Goal: Information Seeking & Learning: Learn about a topic

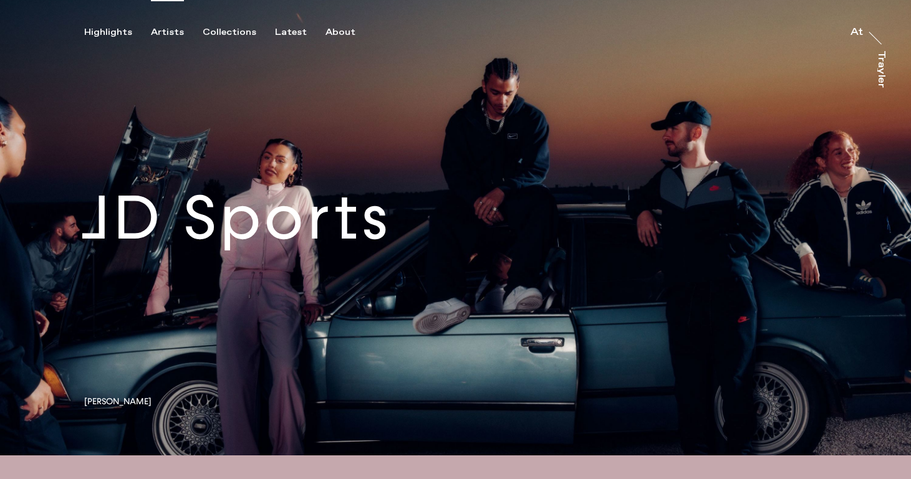
click at [171, 36] on div "Artists" at bounding box center [167, 32] width 33 height 11
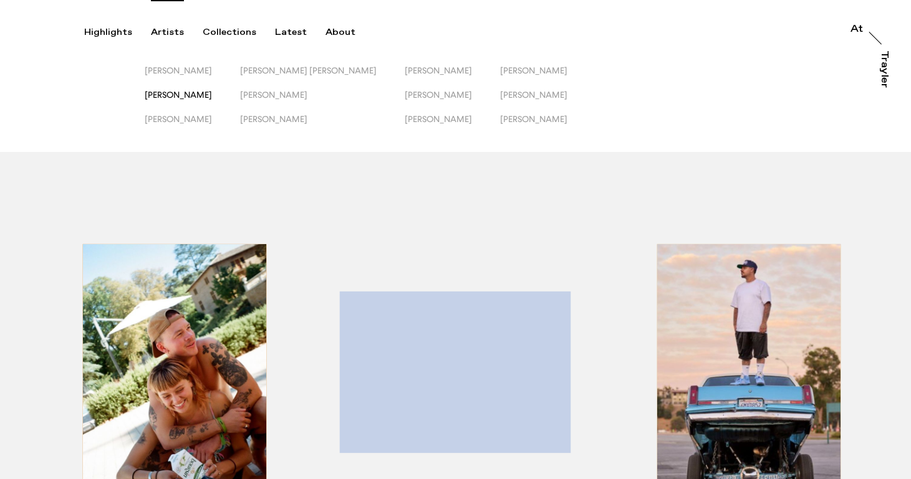
click at [186, 92] on span "[PERSON_NAME]" at bounding box center [178, 95] width 67 height 10
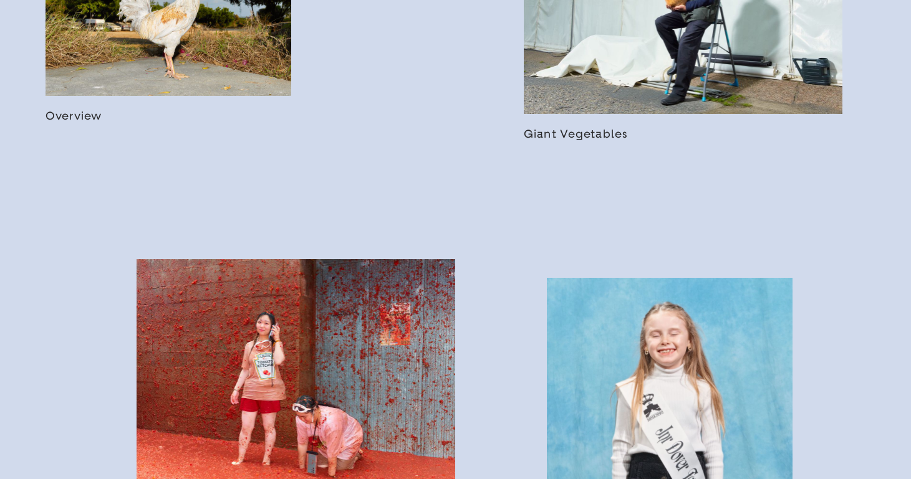
scroll to position [632, 0]
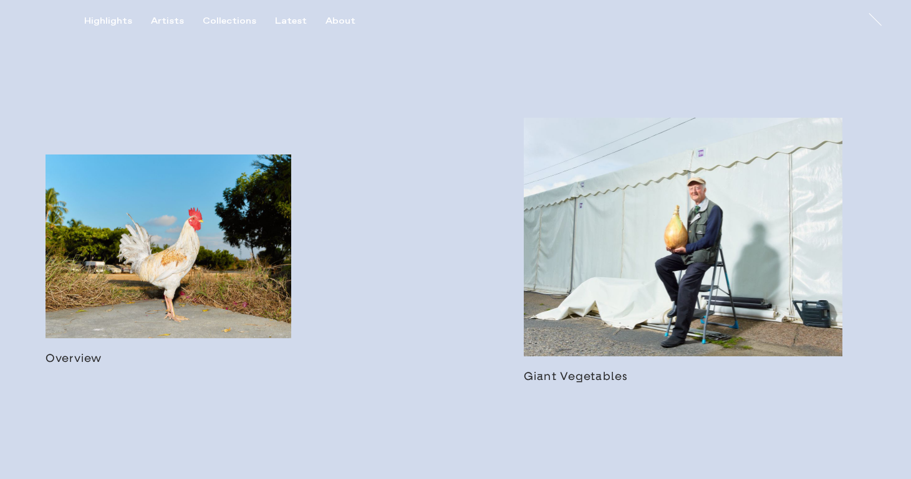
click at [634, 251] on link at bounding box center [683, 251] width 319 height 266
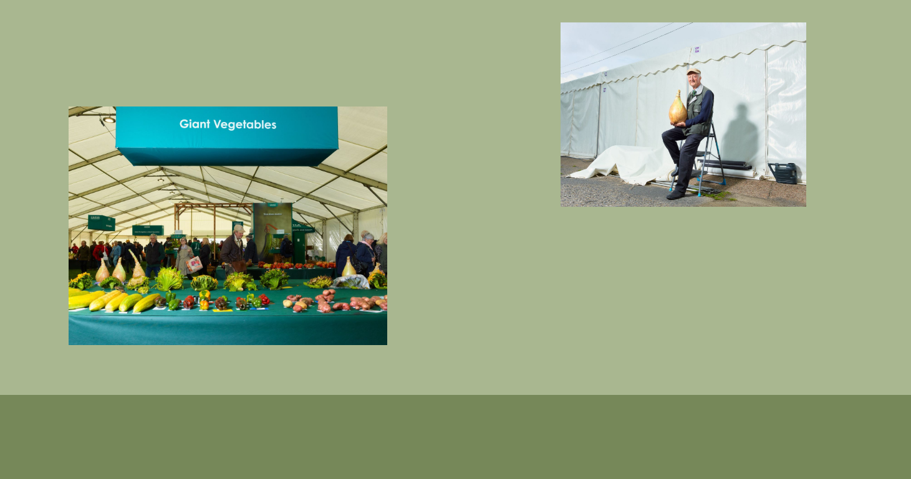
scroll to position [2192, 0]
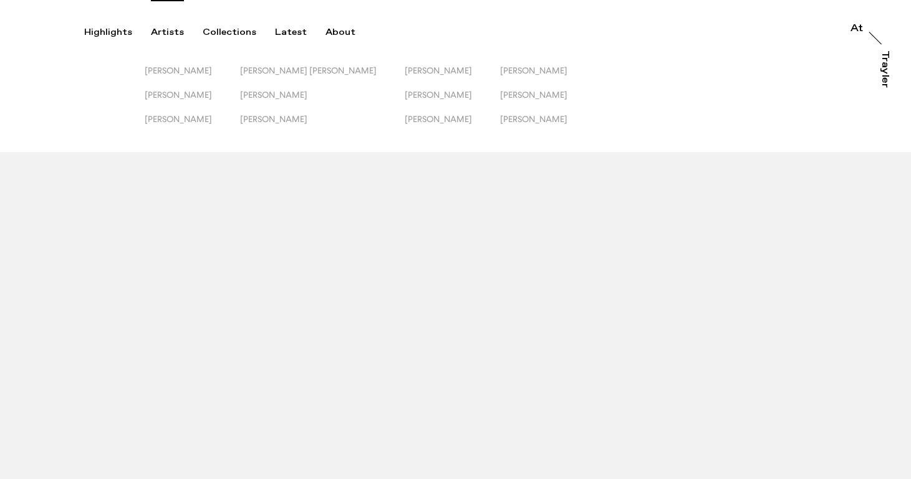
click at [151, 28] on div "Artists" at bounding box center [167, 32] width 33 height 11
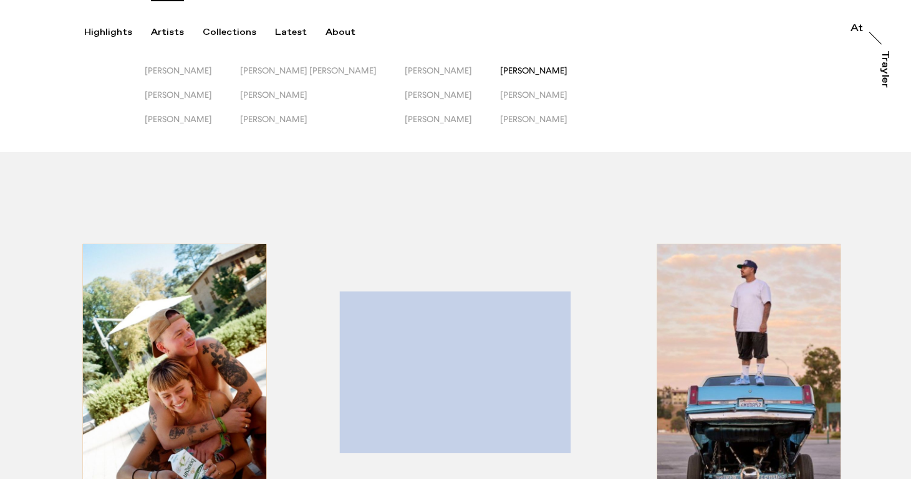
click at [511, 74] on span "[PERSON_NAME]" at bounding box center [533, 70] width 67 height 10
click at [405, 95] on span "[PERSON_NAME]" at bounding box center [438, 95] width 67 height 10
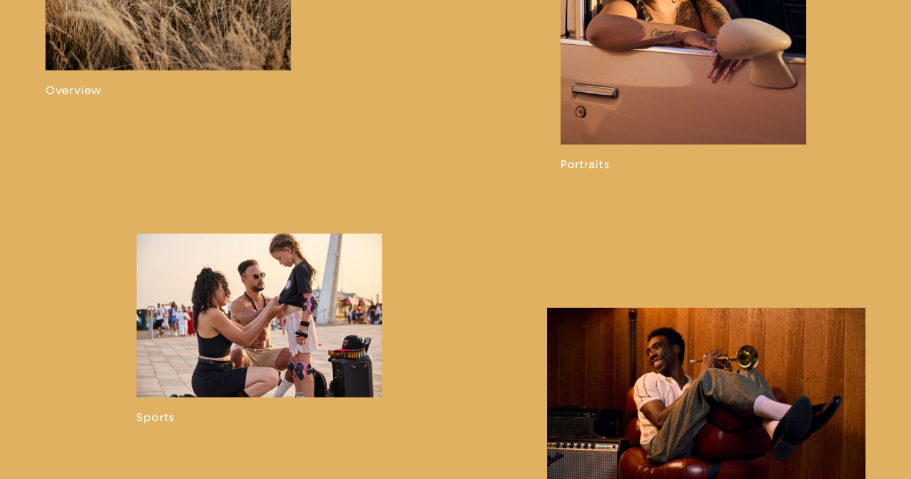
scroll to position [884, 0]
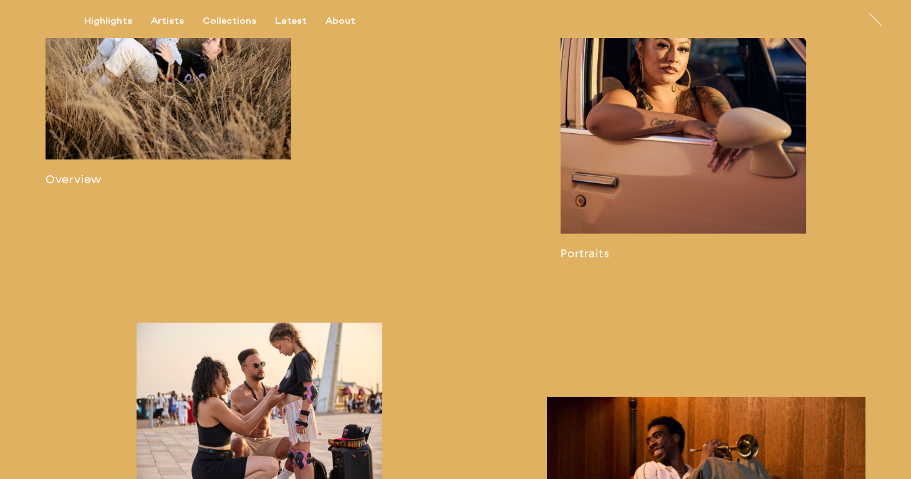
click at [572, 245] on link at bounding box center [683, 93] width 246 height 334
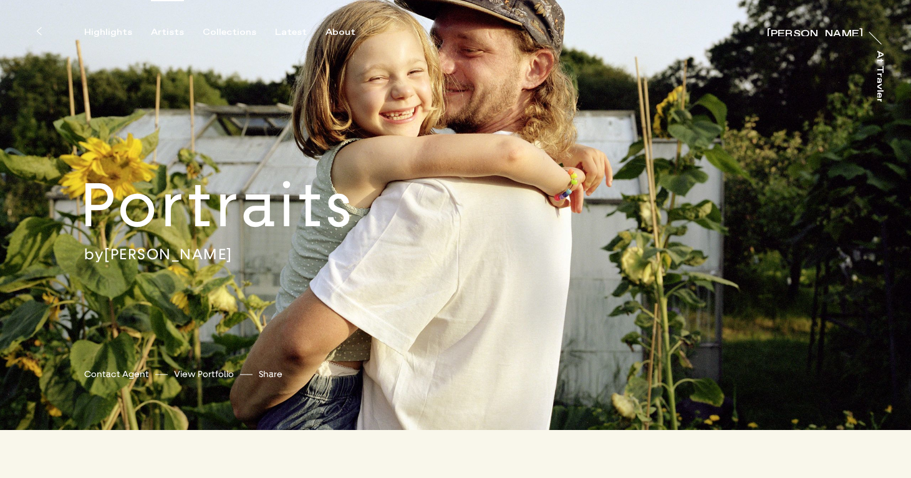
click at [165, 31] on div "Artists" at bounding box center [167, 32] width 33 height 11
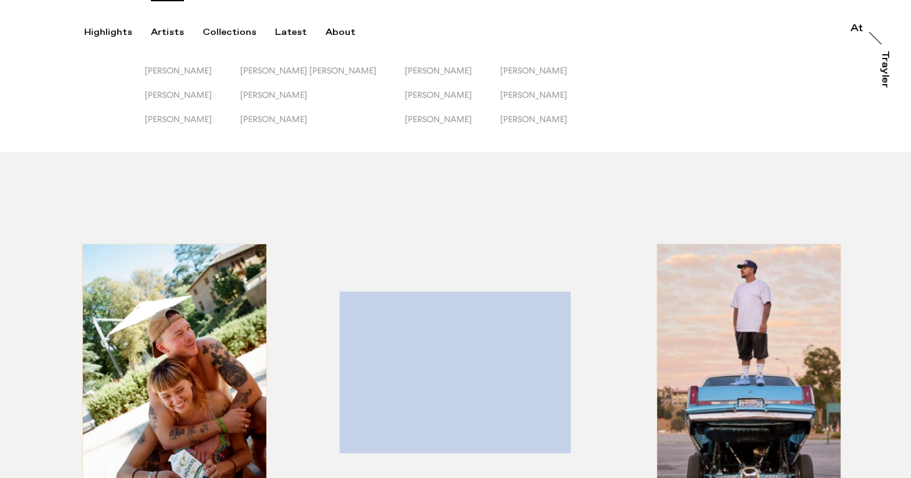
click at [318, 65] on div "[PERSON_NAME] [PERSON_NAME] [PERSON_NAME] [PERSON_NAME] [PERSON_NAME] [PERSON_N…" at bounding box center [455, 76] width 911 height 152
click at [317, 67] on span "[PERSON_NAME] [PERSON_NAME]" at bounding box center [308, 70] width 137 height 10
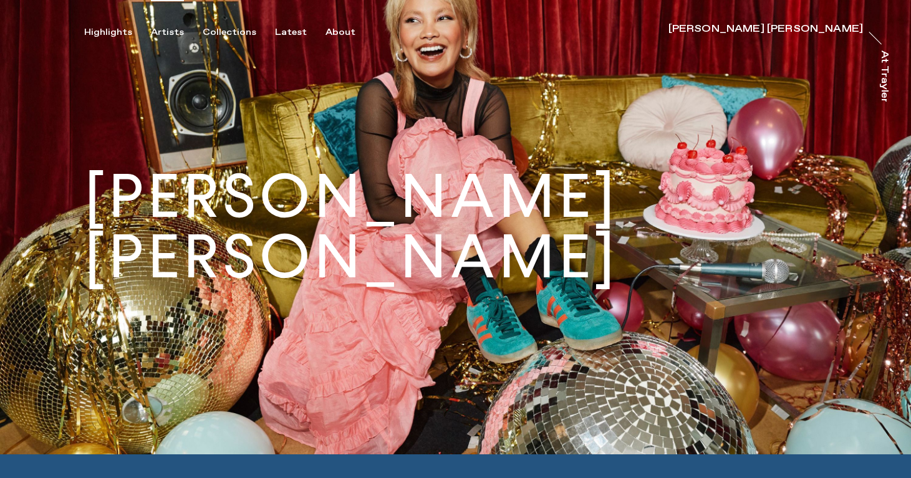
click at [169, 32] on div "Artists" at bounding box center [167, 32] width 33 height 11
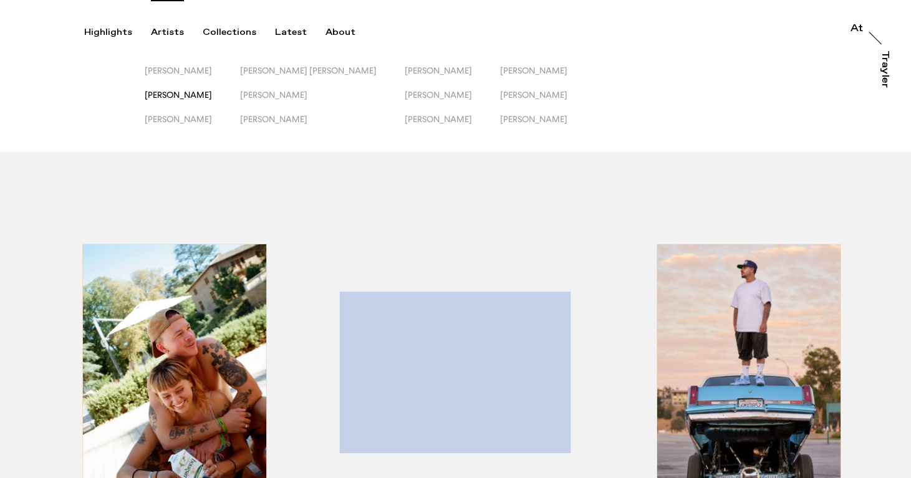
click at [168, 94] on span "[PERSON_NAME]" at bounding box center [178, 95] width 67 height 10
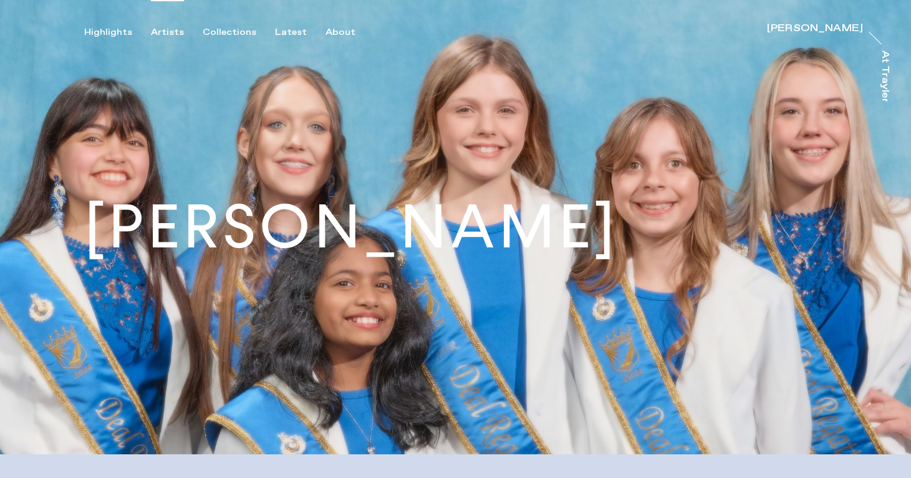
click at [179, 36] on div "Artists" at bounding box center [167, 32] width 33 height 11
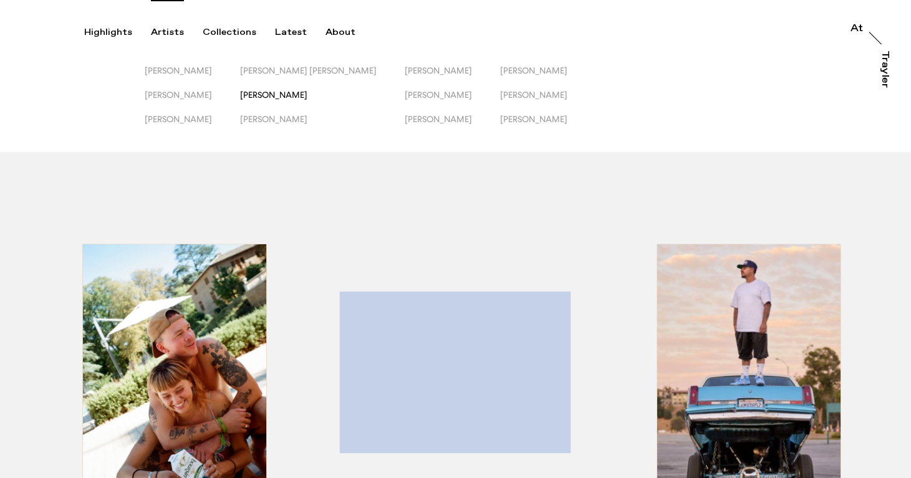
click at [287, 95] on span "[PERSON_NAME]" at bounding box center [273, 95] width 67 height 10
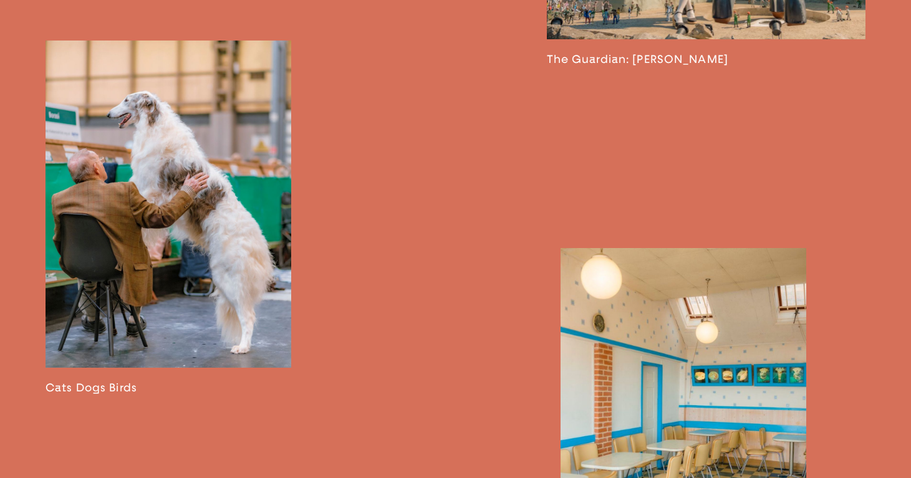
scroll to position [1682, 0]
